Goal: Transaction & Acquisition: Purchase product/service

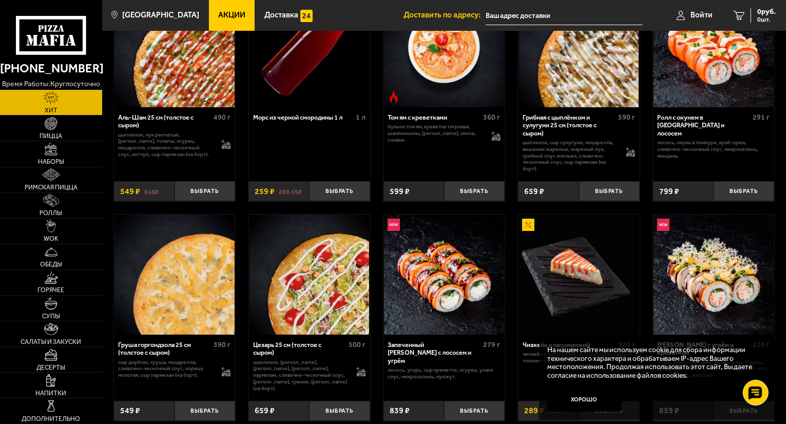
scroll to position [103, 0]
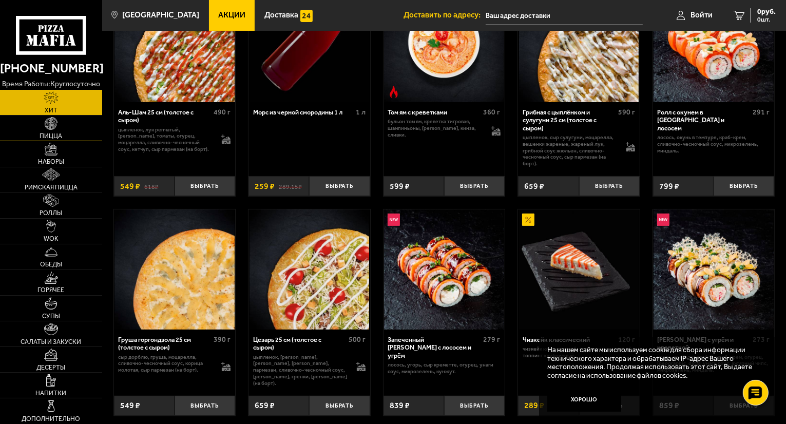
click at [66, 130] on link "Пицца" at bounding box center [51, 128] width 102 height 25
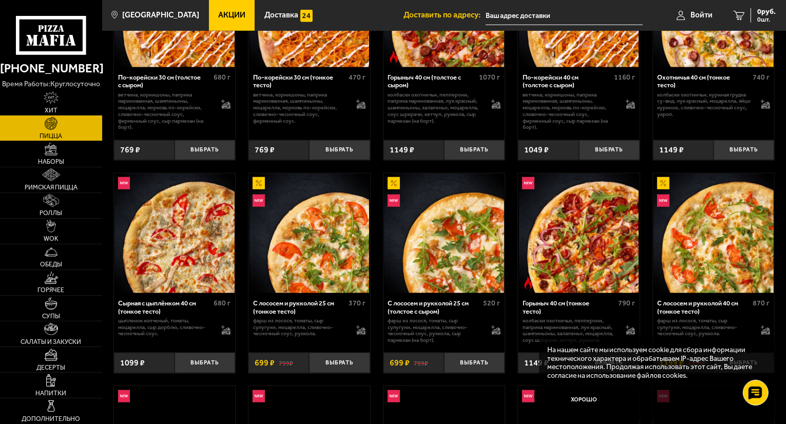
scroll to position [1027, 0]
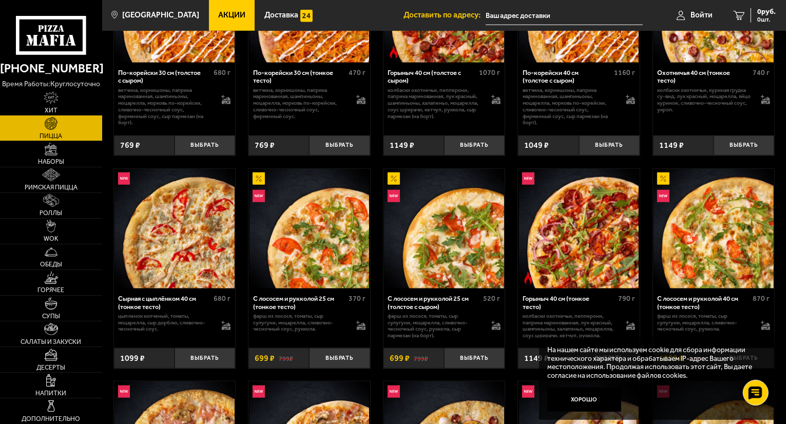
click at [433, 248] on img at bounding box center [444, 229] width 120 height 120
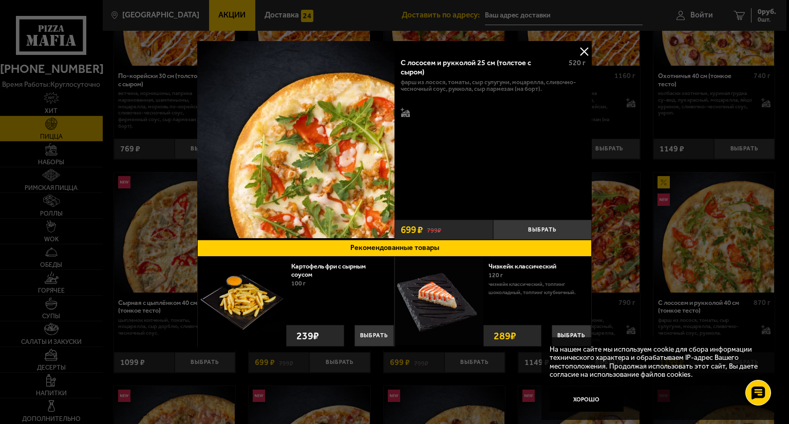
click at [579, 50] on button at bounding box center [583, 51] width 15 height 15
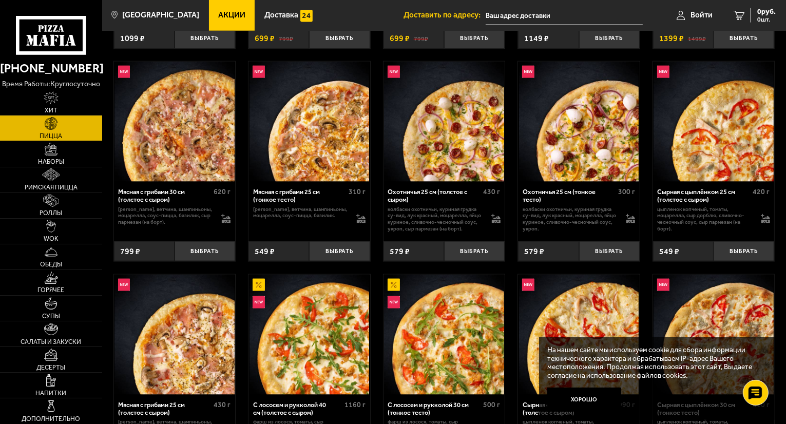
scroll to position [1489, 0]
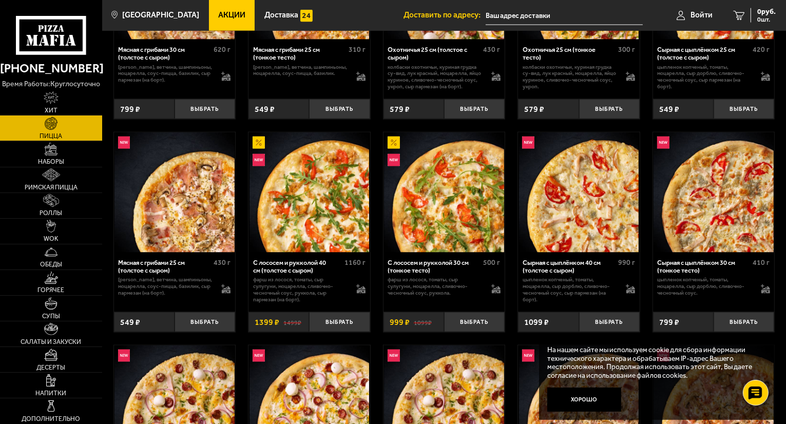
click at [592, 402] on button "Хорошо" at bounding box center [584, 400] width 74 height 25
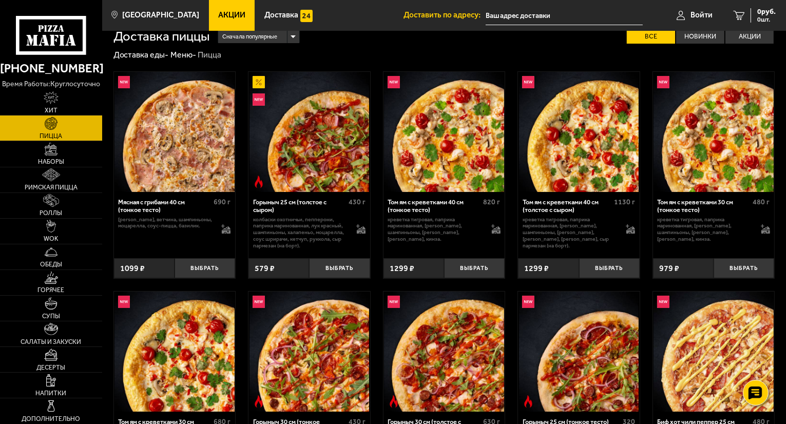
scroll to position [0, 0]
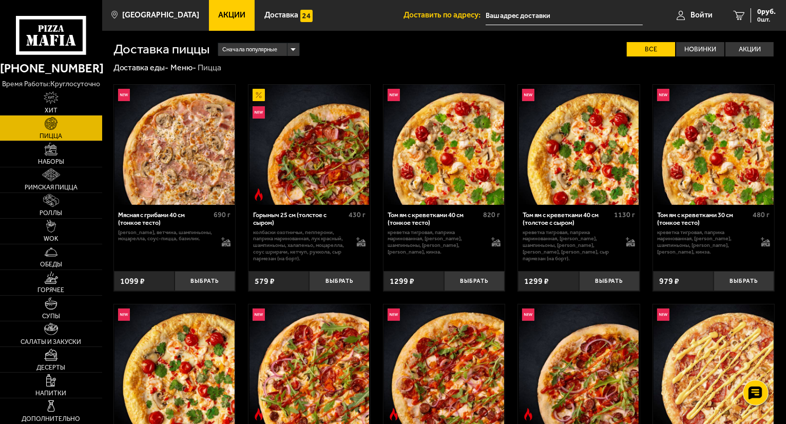
click at [258, 53] on span "Сначала популярные" at bounding box center [249, 49] width 55 height 15
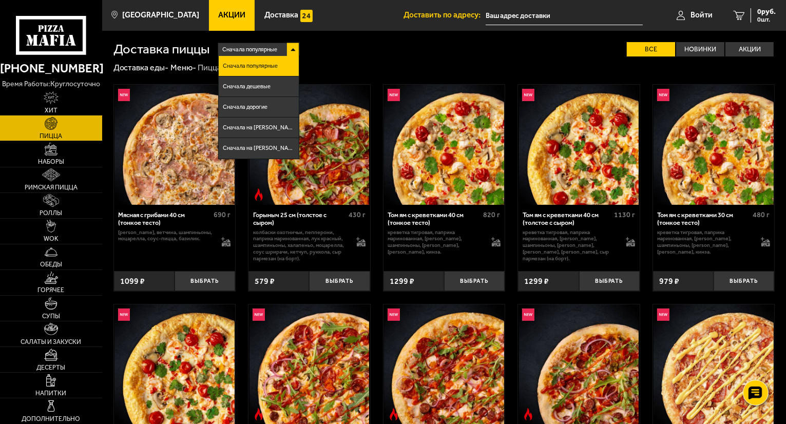
click at [271, 52] on span "Сначала популярные" at bounding box center [249, 49] width 55 height 15
